Goal: Check status: Check status

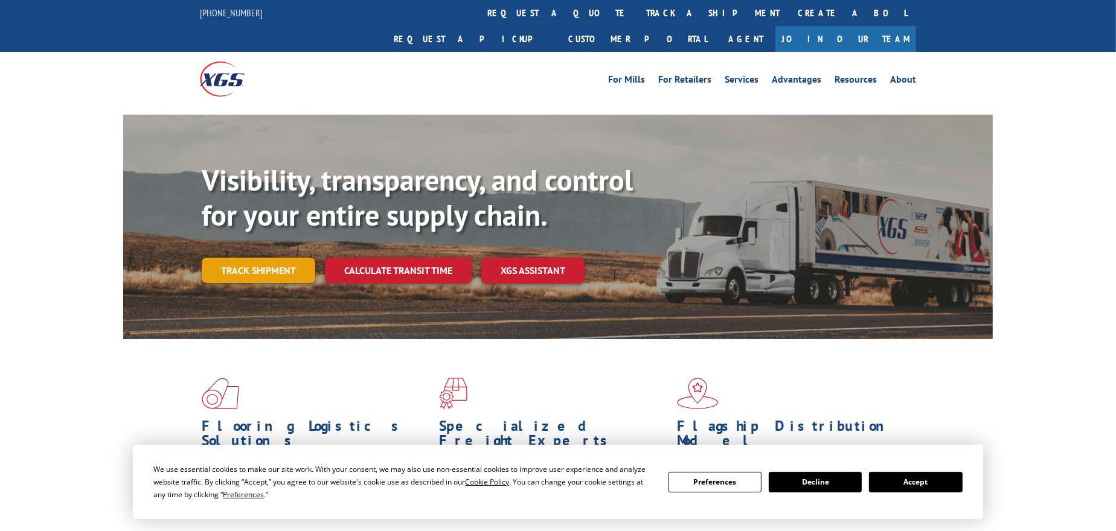
click at [271, 258] on link "Track shipment" at bounding box center [259, 270] width 114 height 25
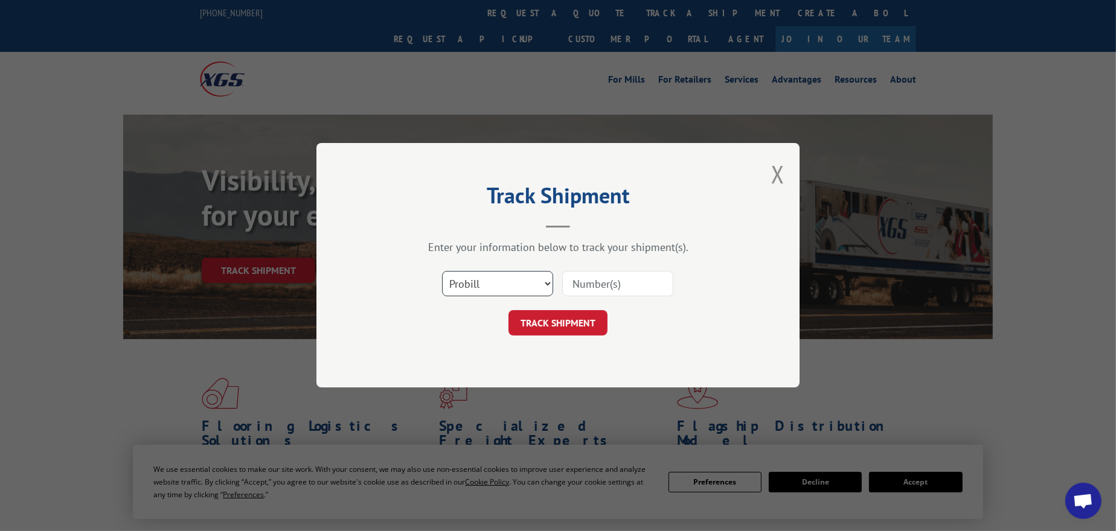
click at [485, 286] on select "Select category... Probill BOL PO" at bounding box center [497, 284] width 111 height 25
select select "po"
click at [442, 272] on select "Select category... Probill BOL PO" at bounding box center [497, 284] width 111 height 25
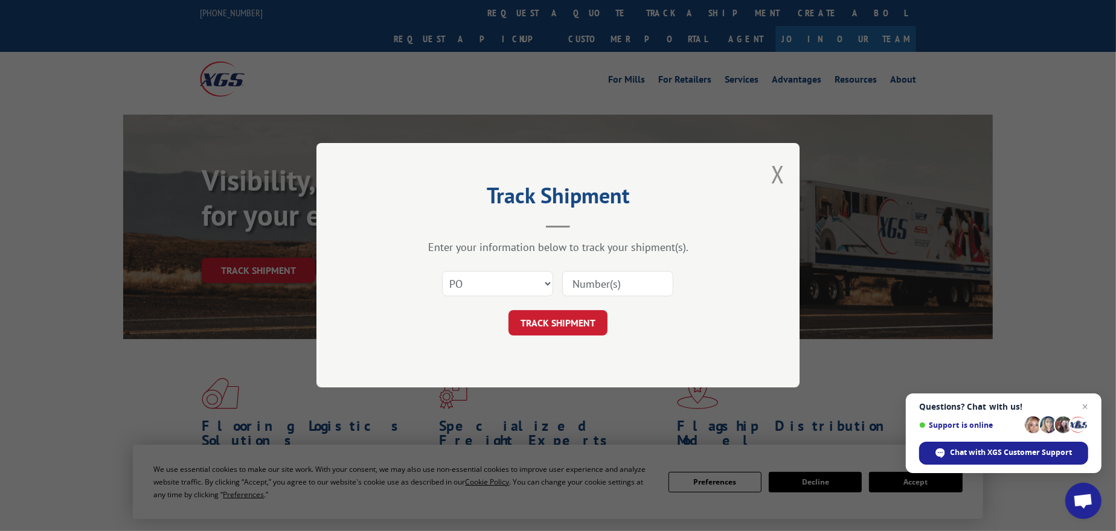
click at [583, 284] on input at bounding box center [617, 284] width 111 height 25
paste input "67549999"
type input "67549999"
click at [589, 322] on button "TRACK SHIPMENT" at bounding box center [558, 323] width 99 height 25
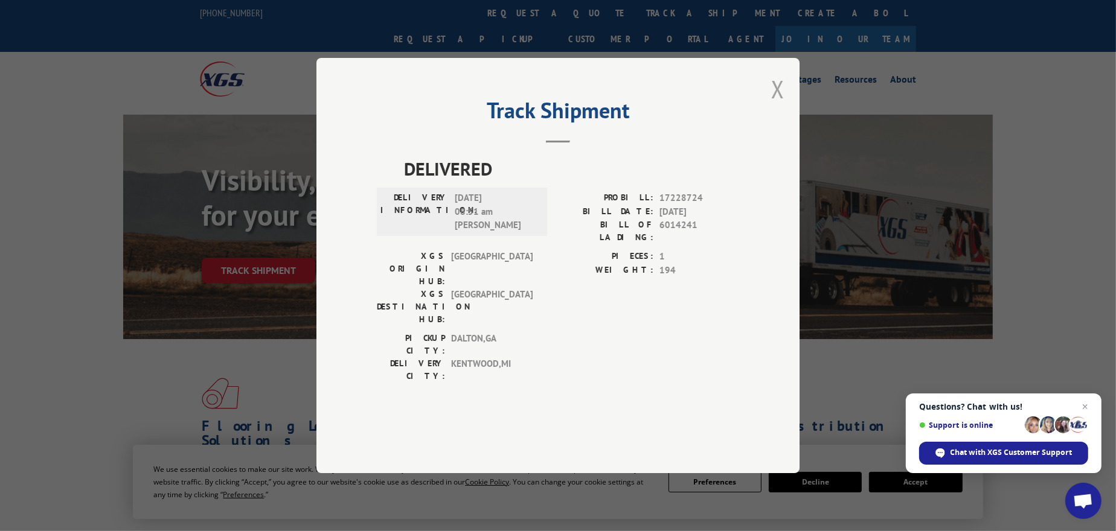
click at [778, 105] on button "Close modal" at bounding box center [777, 89] width 13 height 32
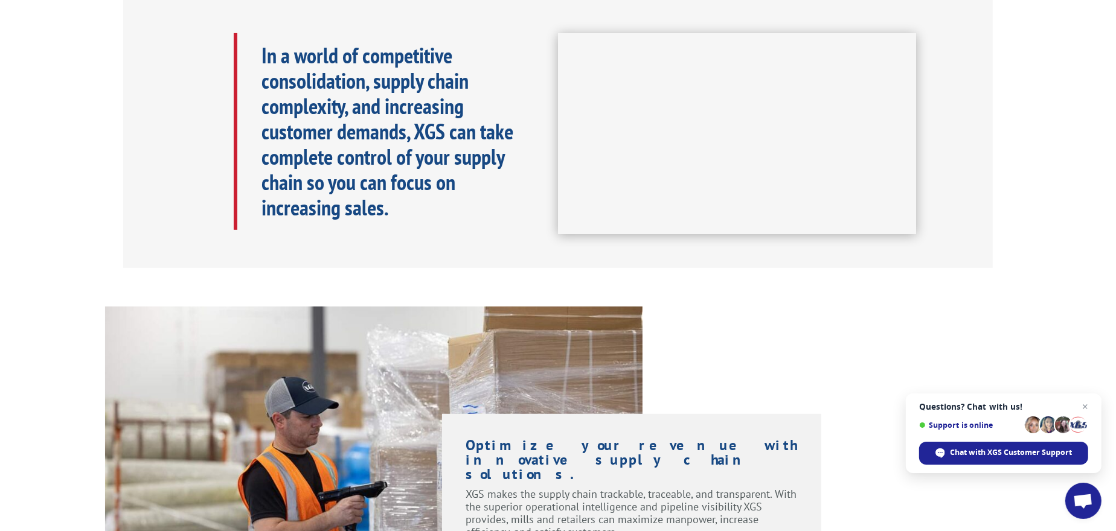
scroll to position [288, 0]
